Goal: Task Accomplishment & Management: Use online tool/utility

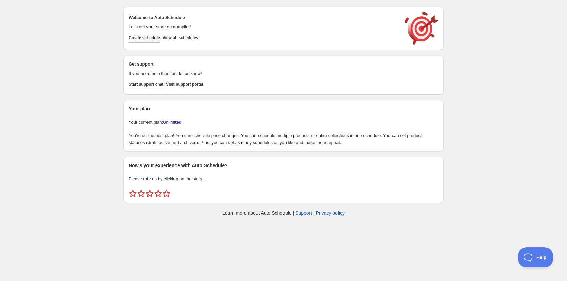
click at [152, 35] on button "Create schedule" at bounding box center [144, 37] width 31 height 9
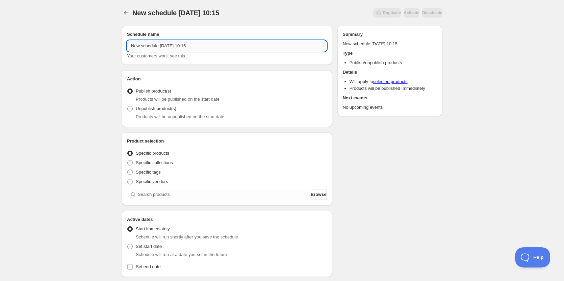
click at [213, 44] on input "New schedule [DATE] 10:15" at bounding box center [226, 45] width 199 height 11
type input "Silsbee HS Choir"
click at [131, 162] on span at bounding box center [129, 162] width 5 height 5
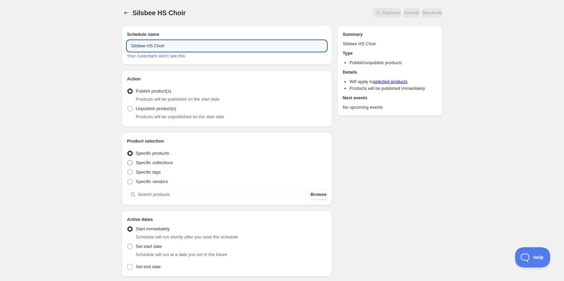
click at [128, 160] on input "Specific collections" at bounding box center [127, 160] width 0 height 0
radio input "true"
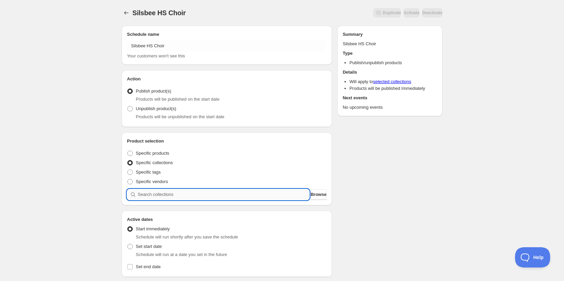
click at [187, 195] on input "search" at bounding box center [223, 194] width 171 height 11
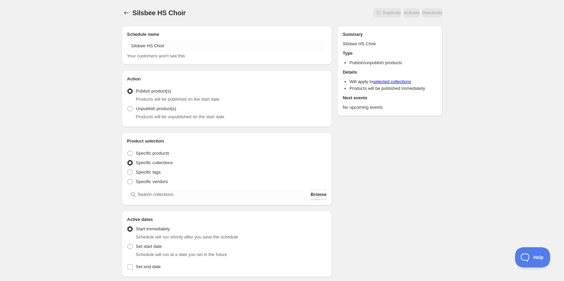
click at [310, 194] on span "Browse" at bounding box center [318, 194] width 16 height 7
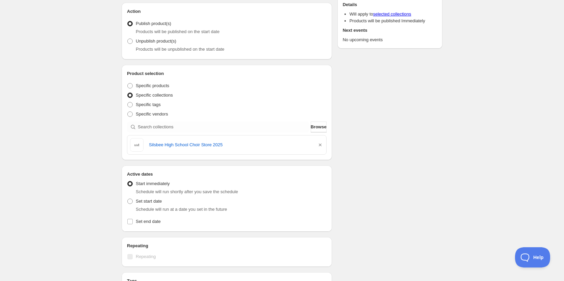
scroll to position [236, 0]
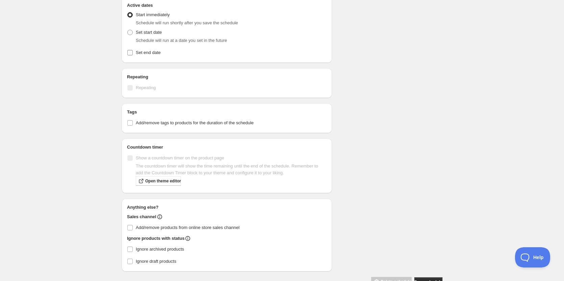
click at [133, 49] on label "Set end date" at bounding box center [226, 52] width 199 height 9
click at [133, 50] on input "Set end date" at bounding box center [129, 52] width 5 height 5
checkbox input "true"
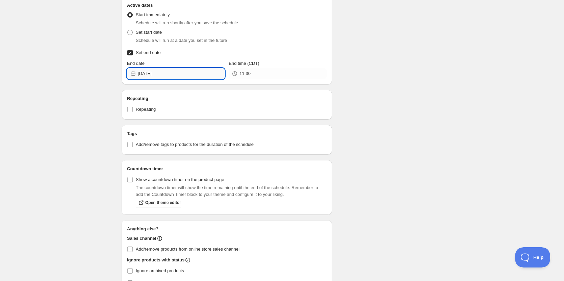
click at [176, 74] on input "[DATE]" at bounding box center [181, 73] width 87 height 11
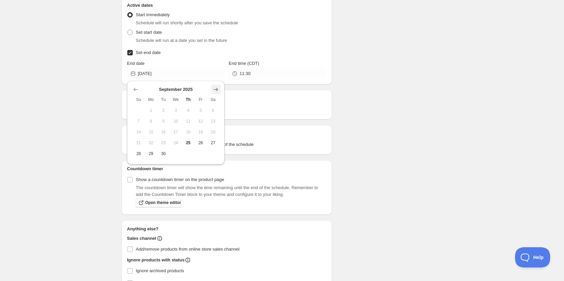
click at [214, 88] on icon "Show next month, October 2025" at bounding box center [215, 89] width 7 height 7
click at [138, 119] on span "5" at bounding box center [138, 120] width 7 height 5
type input "[DATE]"
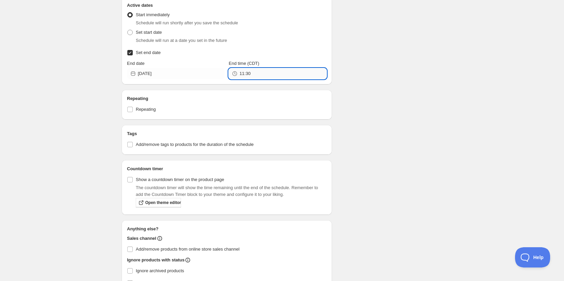
click at [270, 72] on input "11:30" at bounding box center [282, 73] width 87 height 11
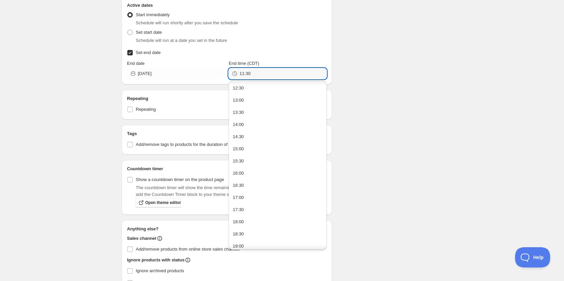
scroll to position [417, 0]
click at [255, 239] on button "23:30" at bounding box center [277, 242] width 93 height 11
type input "23:30"
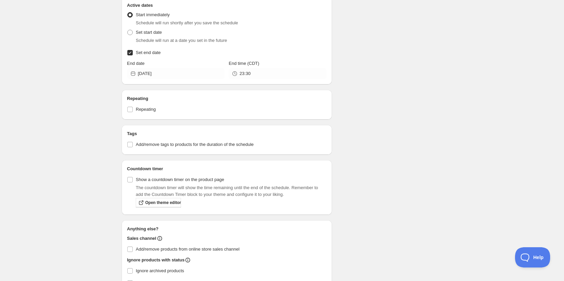
click at [390, 179] on div "Schedule name Silsbee HS Choir Your customers won't see this Action Action Publ…" at bounding box center [279, 62] width 326 height 557
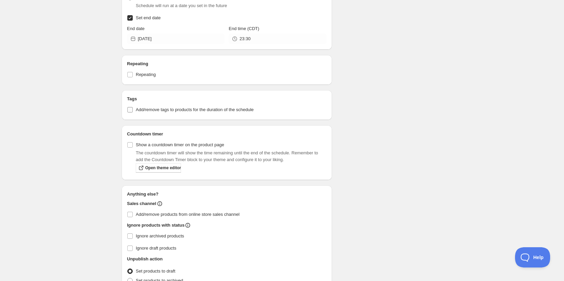
scroll to position [304, 0]
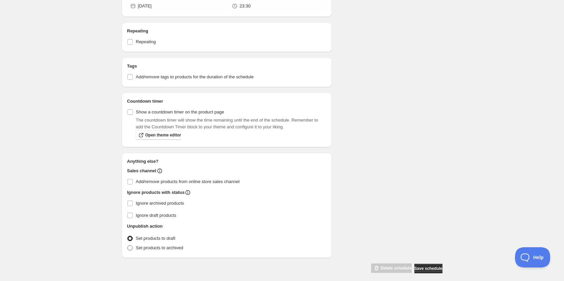
click at [130, 245] on span at bounding box center [130, 248] width 6 height 6
click at [128, 245] on input "Set products to archived" at bounding box center [127, 245] width 0 height 0
radio input "true"
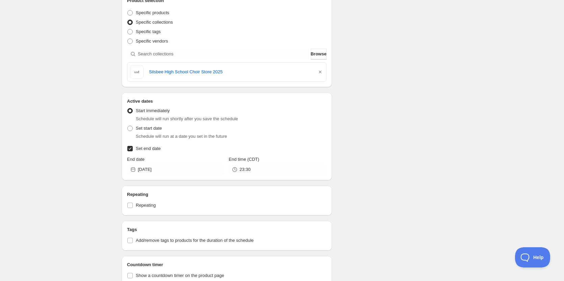
scroll to position [5, 0]
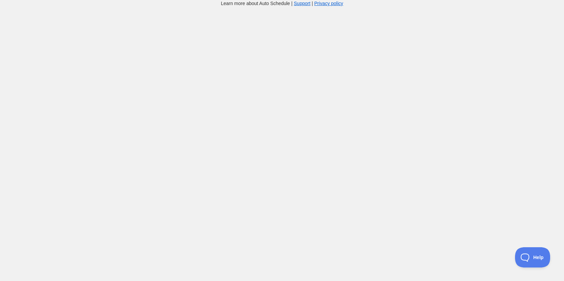
scroll to position [5, 0]
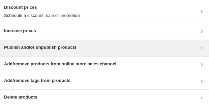
click at [68, 42] on div "Publish and/or unpublish products" at bounding box center [104, 48] width 209 height 16
